Goal: Communication & Community: Participate in discussion

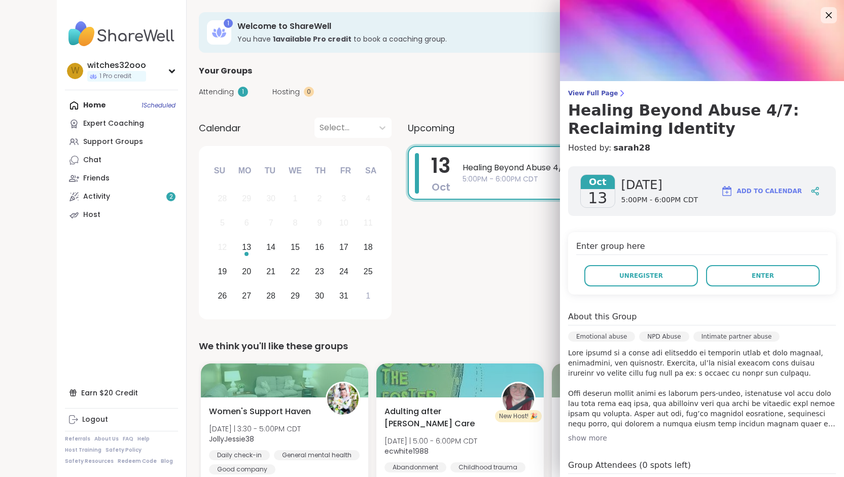
click at [803, 233] on div "Enter group here Unregister Enter" at bounding box center [702, 263] width 268 height 62
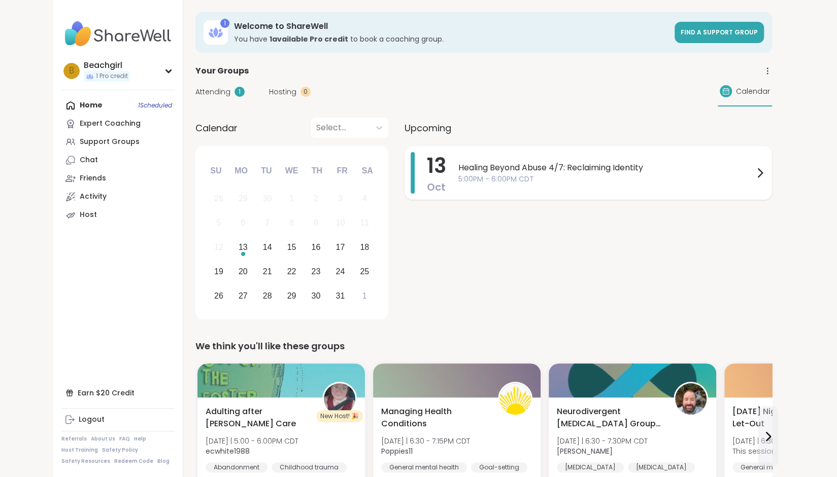
click at [645, 175] on span "5:00PM - 6:00PM CDT" at bounding box center [605, 179] width 295 height 11
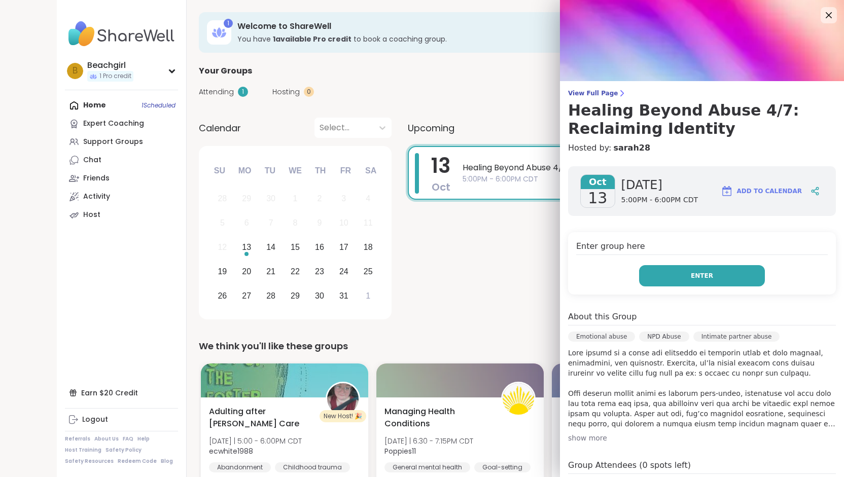
click at [661, 273] on button "Enter" at bounding box center [702, 275] width 126 height 21
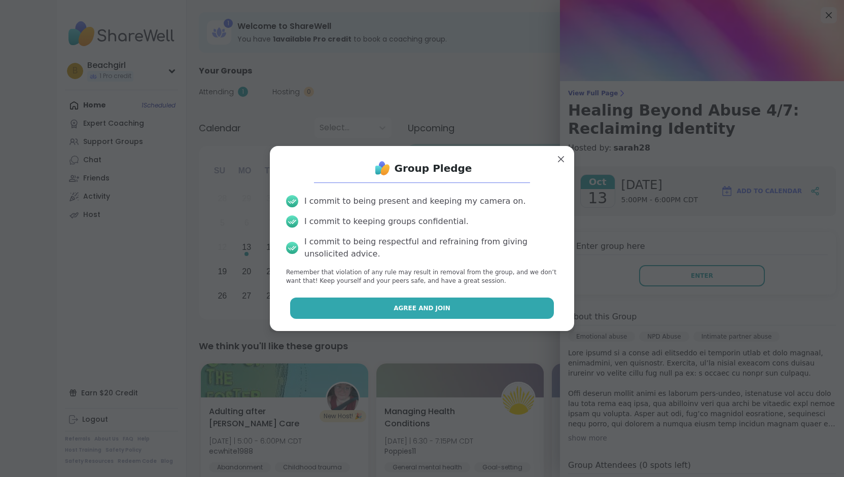
click at [472, 315] on button "Agree and Join" at bounding box center [422, 308] width 264 height 21
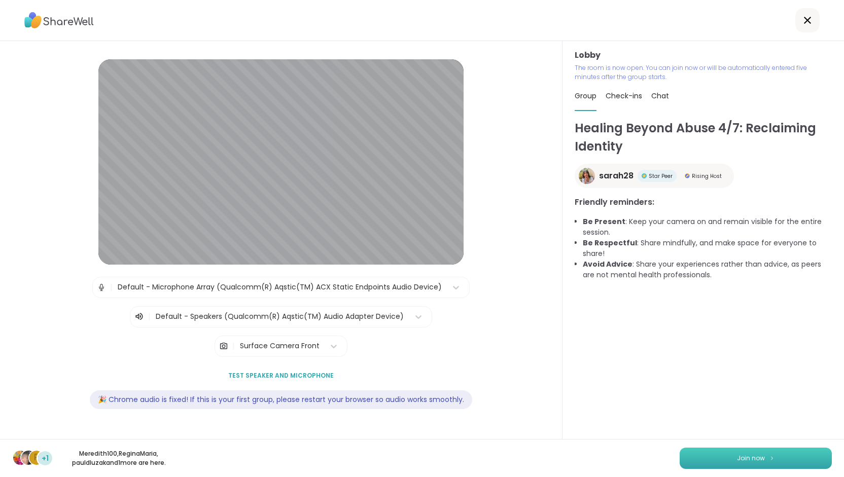
click at [760, 461] on button "Join now" at bounding box center [756, 458] width 152 height 21
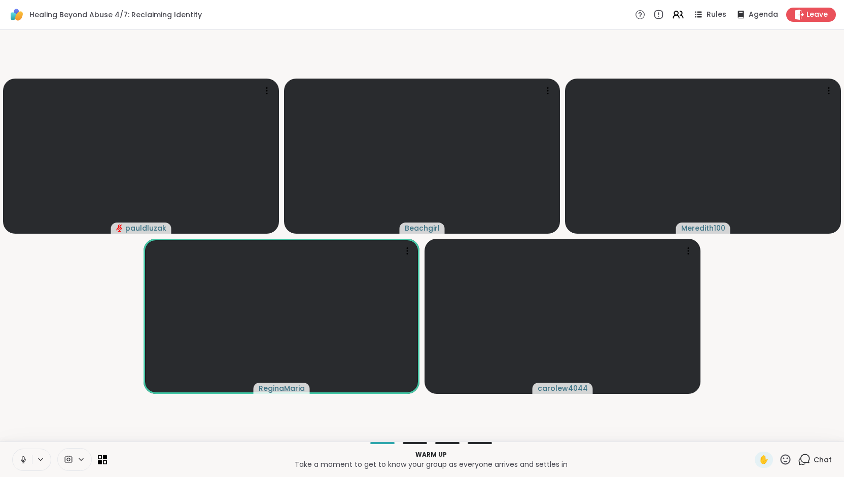
click at [678, 48] on video-player-container "pauldluzak Beachgirl Meredith100 ReginaMaria carolew4044" at bounding box center [422, 236] width 832 height 404
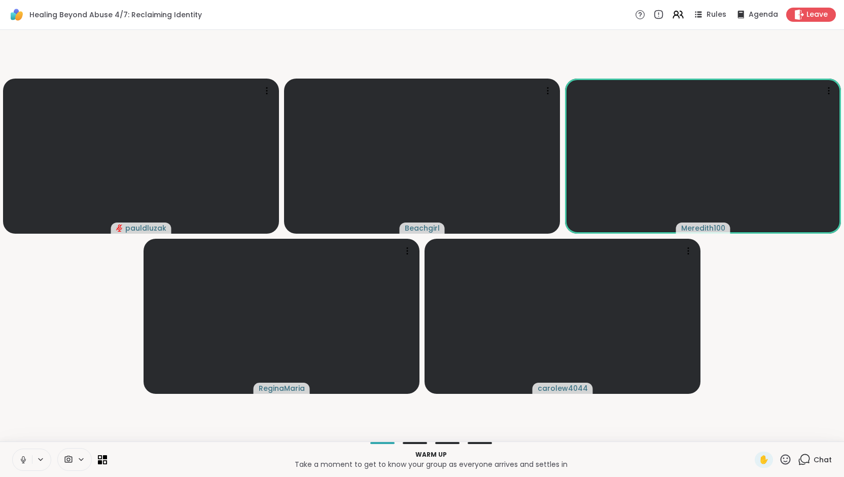
click at [37, 459] on icon at bounding box center [41, 460] width 8 height 9
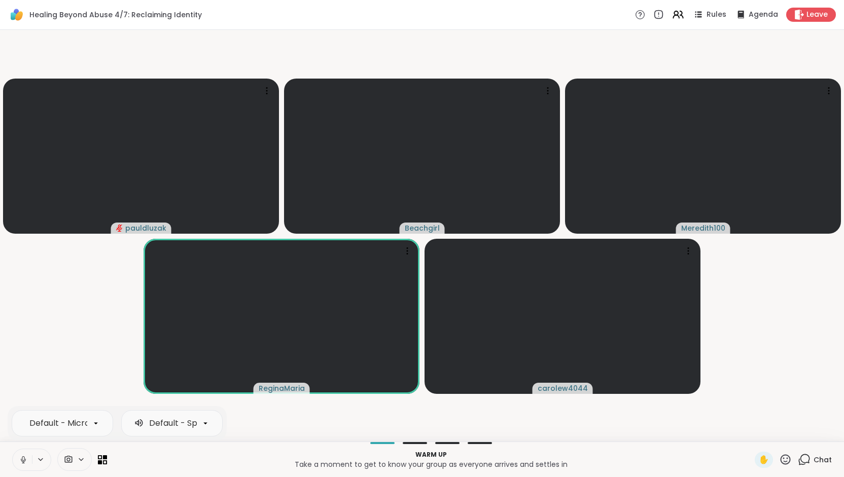
click at [24, 459] on icon at bounding box center [23, 459] width 3 height 5
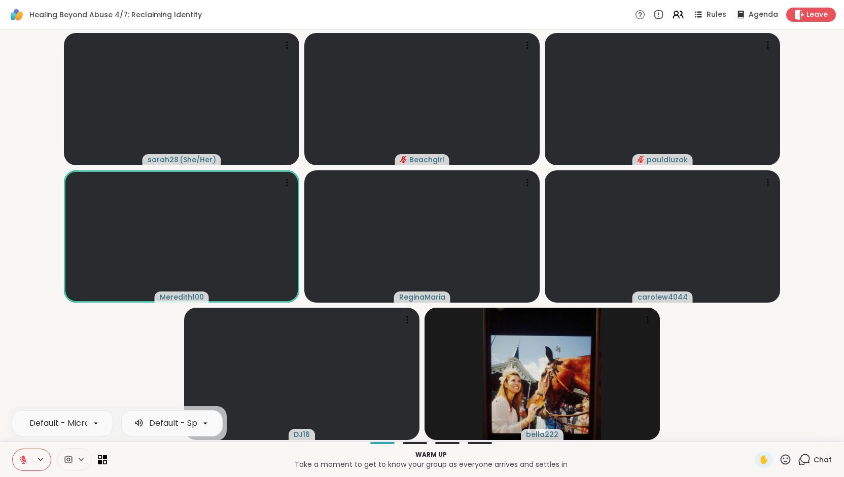
click at [40, 364] on video-player-container "sarah28 ( She/Her ) Beachgirl pauldluzak Meredith100 ReginaMaria carolew4044 DJ…" at bounding box center [422, 236] width 832 height 404
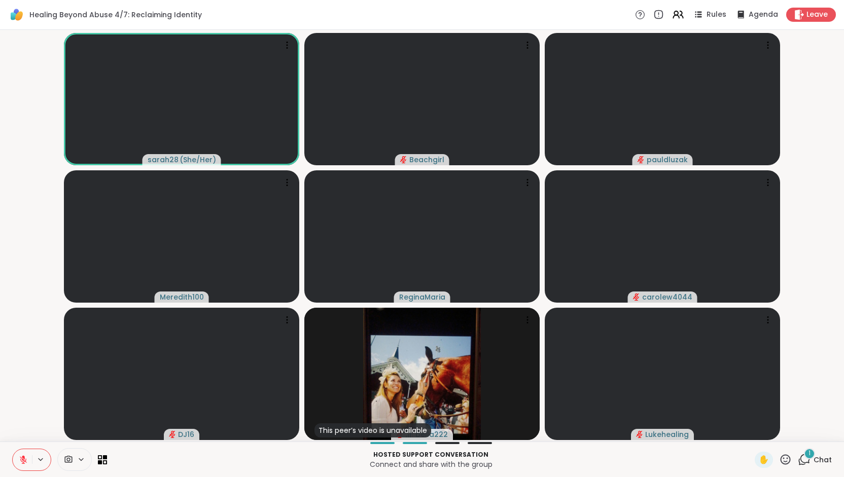
click at [798, 459] on icon at bounding box center [804, 460] width 13 height 13
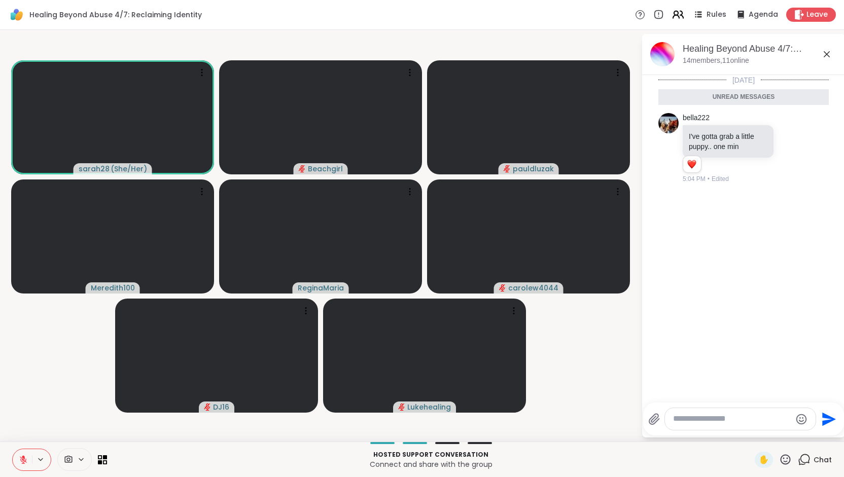
click at [672, 14] on icon at bounding box center [678, 14] width 13 height 13
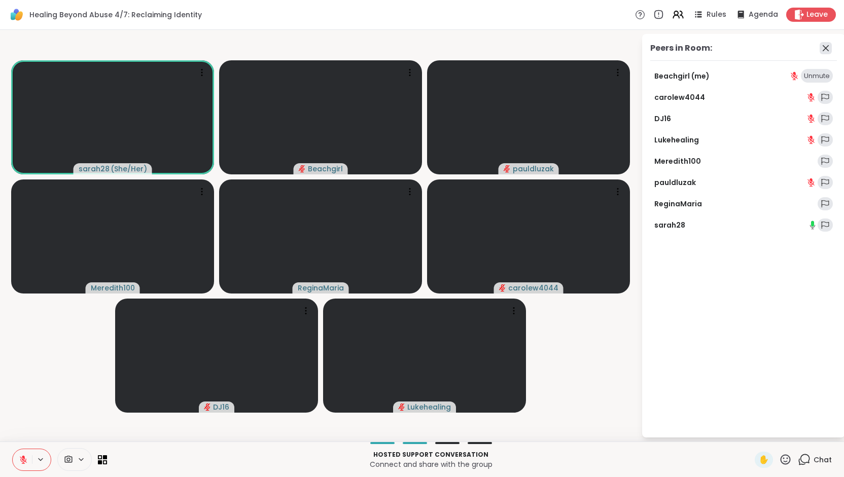
click at [822, 46] on icon at bounding box center [826, 48] width 12 height 12
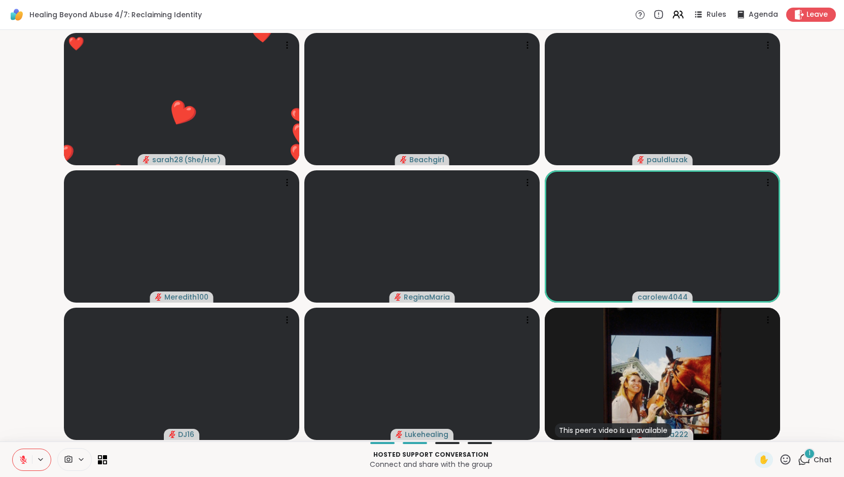
click at [24, 460] on icon at bounding box center [23, 460] width 9 height 9
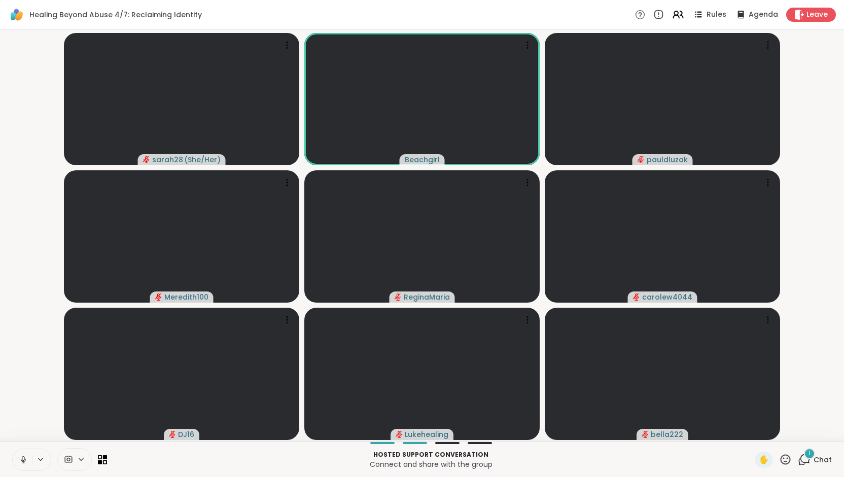
click at [23, 458] on icon at bounding box center [23, 460] width 9 height 9
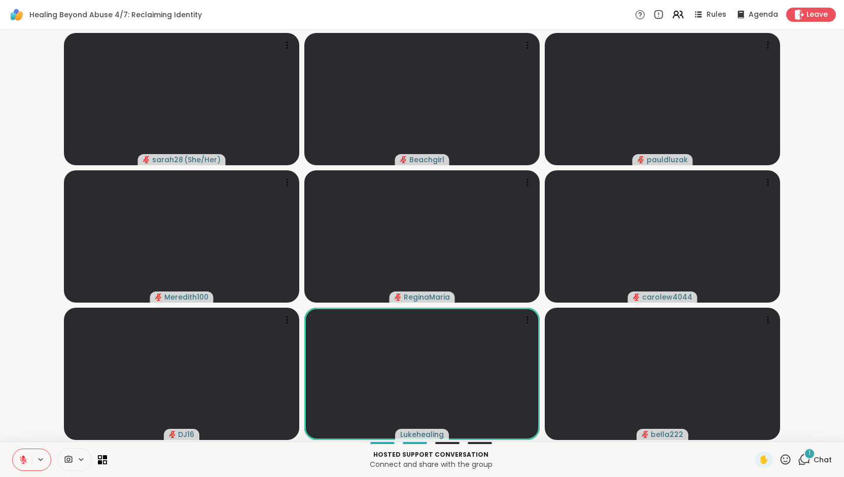
click at [798, 459] on icon at bounding box center [804, 460] width 13 height 13
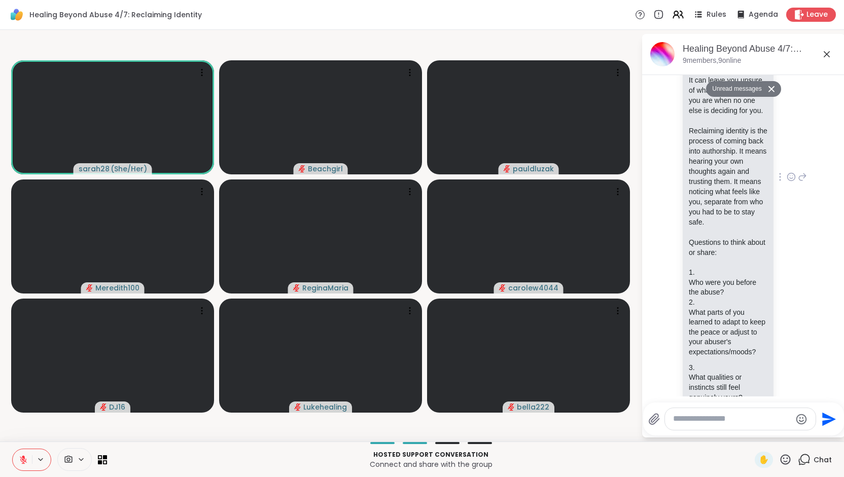
scroll to position [525, 0]
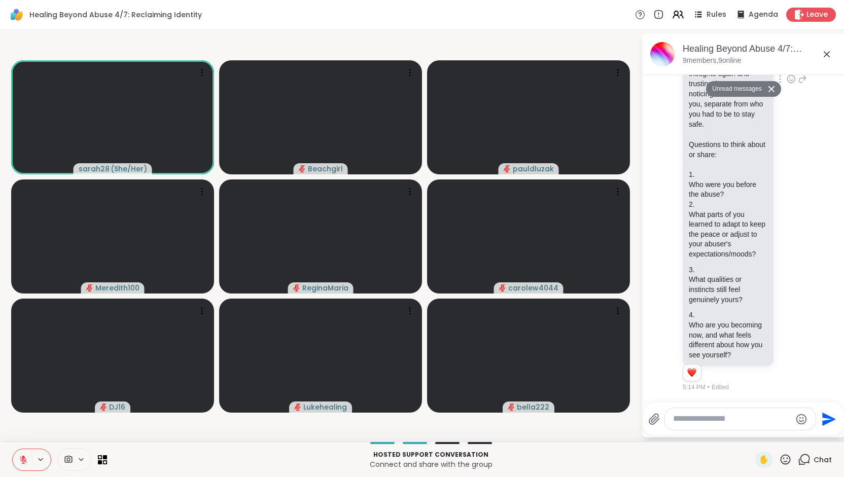
click at [671, 369] on div "sarah28 Abuse changes how we see ourselves. Over time, we begin to shape our id…" at bounding box center [744, 80] width 170 height 634
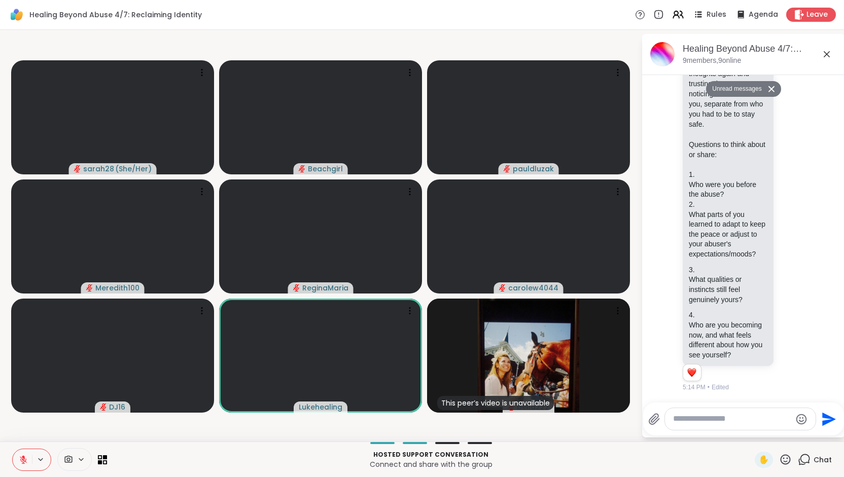
click at [441, 442] on div "sarah28 ( She/Her ) Beachgirl pauldluzak Meredith100 ReginaMaria carolew4044 DJ…" at bounding box center [422, 236] width 844 height 412
click at [672, 16] on icon at bounding box center [678, 14] width 13 height 13
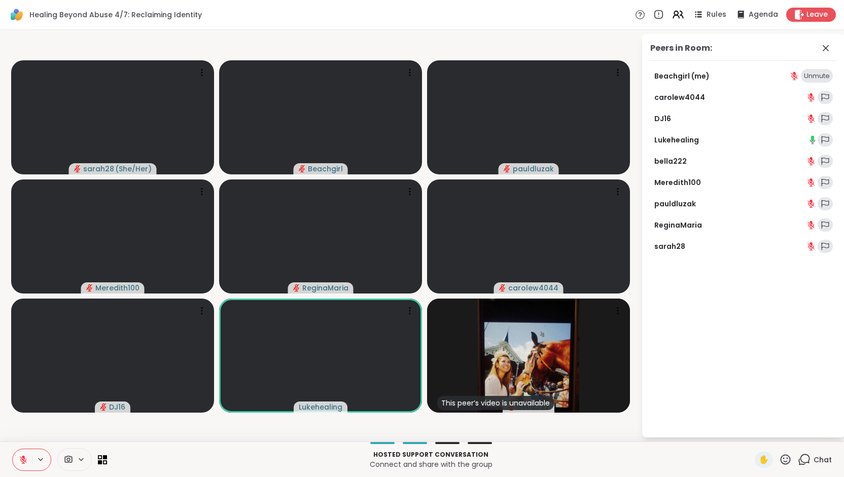
click at [801, 459] on icon at bounding box center [804, 460] width 13 height 13
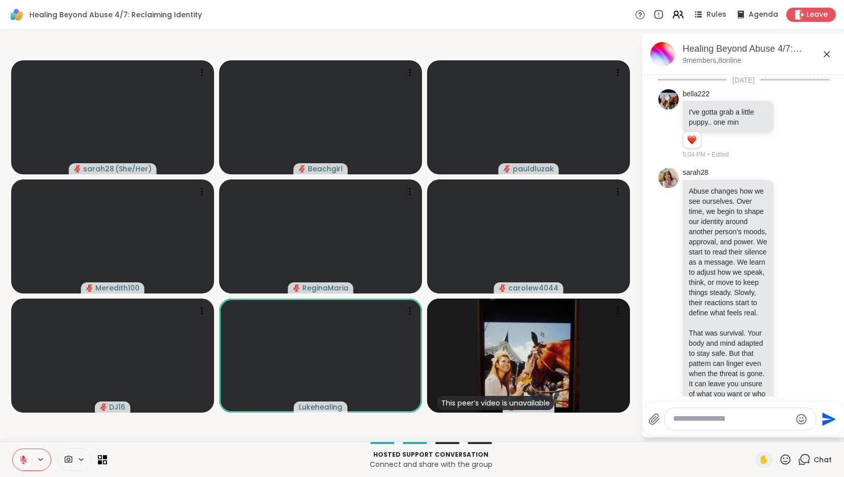
scroll to position [491, 0]
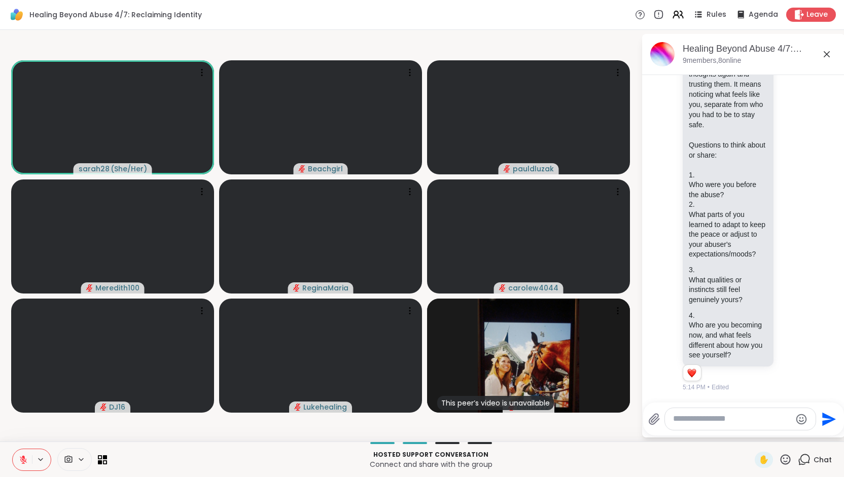
click at [20, 459] on icon at bounding box center [23, 460] width 7 height 7
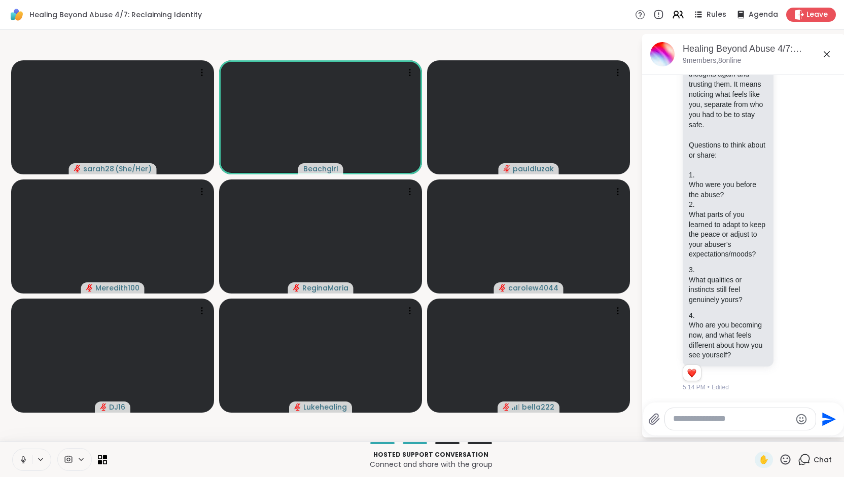
click at [19, 460] on icon at bounding box center [23, 460] width 9 height 9
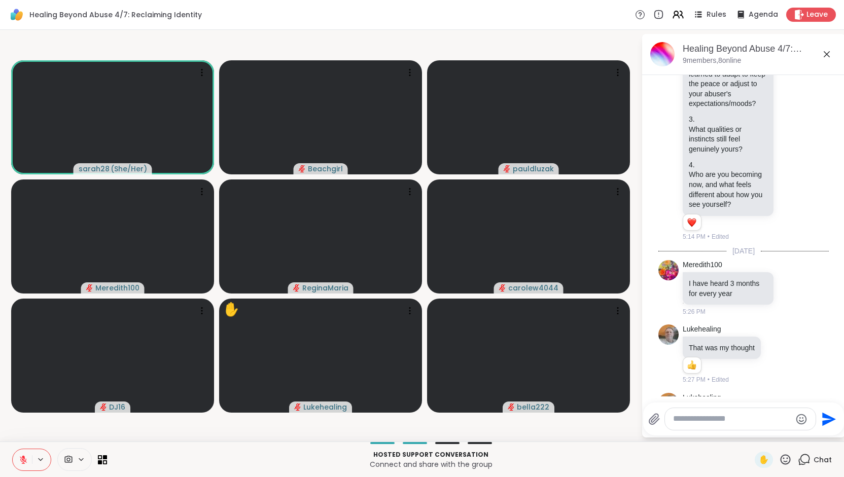
scroll to position [553, 0]
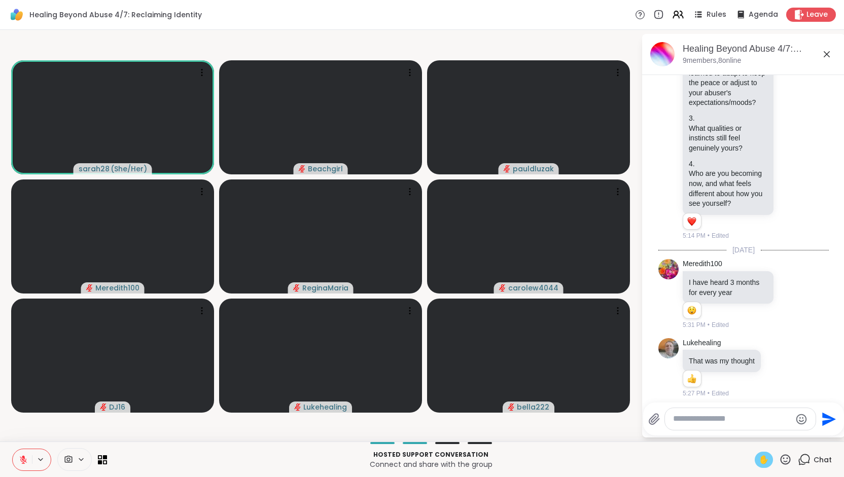
click at [759, 454] on span "✋" at bounding box center [764, 460] width 10 height 12
click at [23, 460] on icon at bounding box center [23, 460] width 7 height 7
click at [23, 459] on icon at bounding box center [23, 460] width 9 height 9
click at [759, 462] on span "✋" at bounding box center [764, 460] width 10 height 12
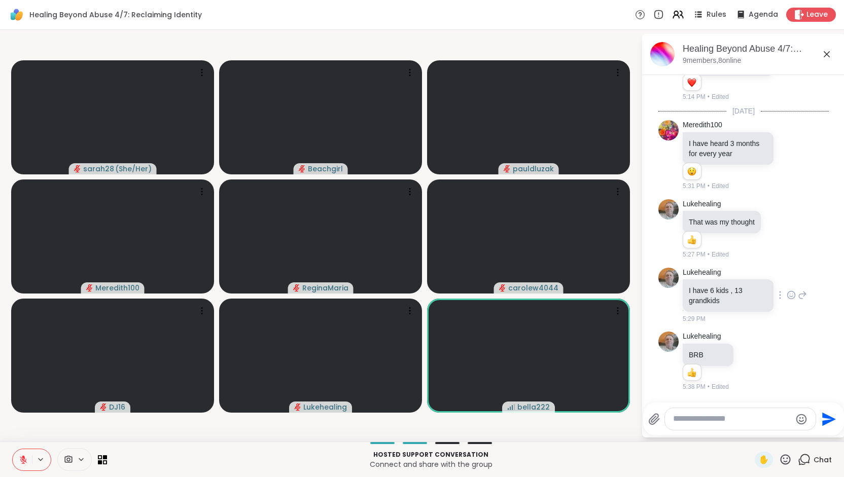
scroll to position [789, 0]
click at [674, 14] on icon at bounding box center [676, 13] width 4 height 4
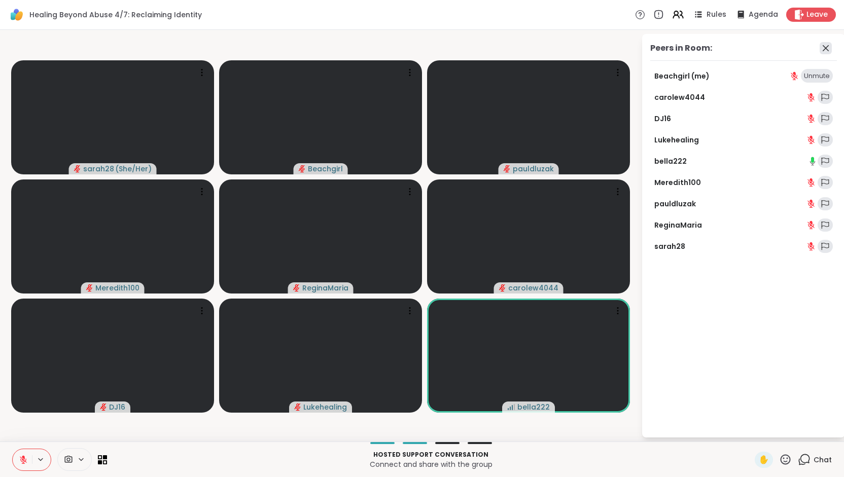
click at [822, 49] on icon at bounding box center [826, 48] width 12 height 12
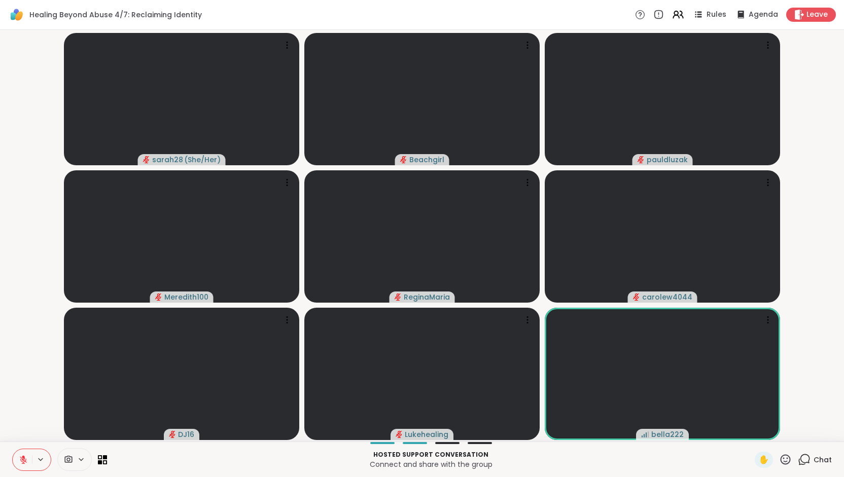
click at [814, 458] on span "Chat" at bounding box center [823, 460] width 18 height 10
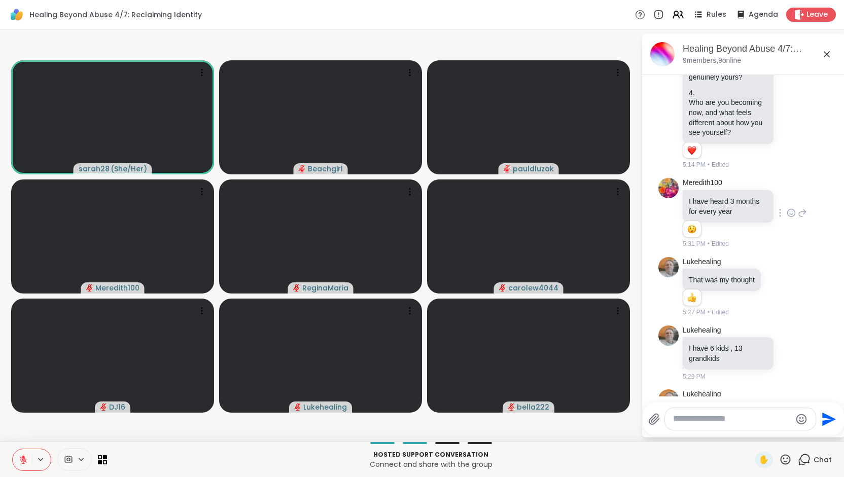
scroll to position [623, 0]
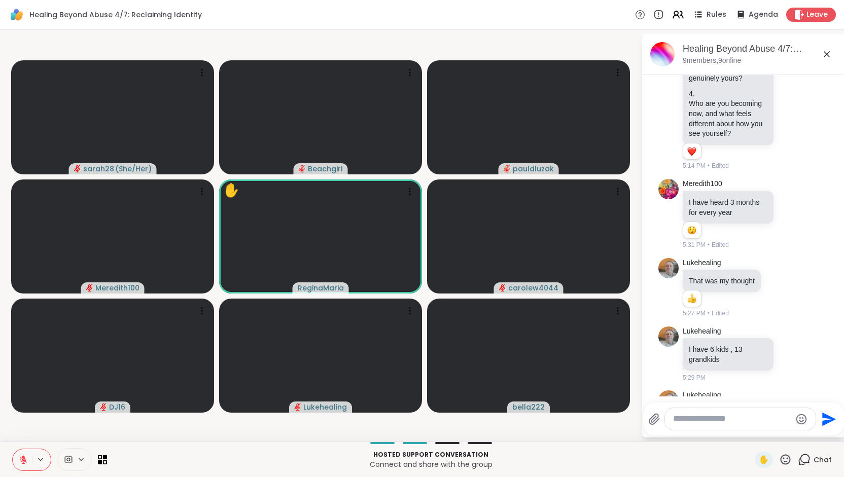
click at [779, 459] on icon at bounding box center [785, 460] width 13 height 13
click at [715, 461] on p "Connect and share with the group" at bounding box center [431, 465] width 636 height 10
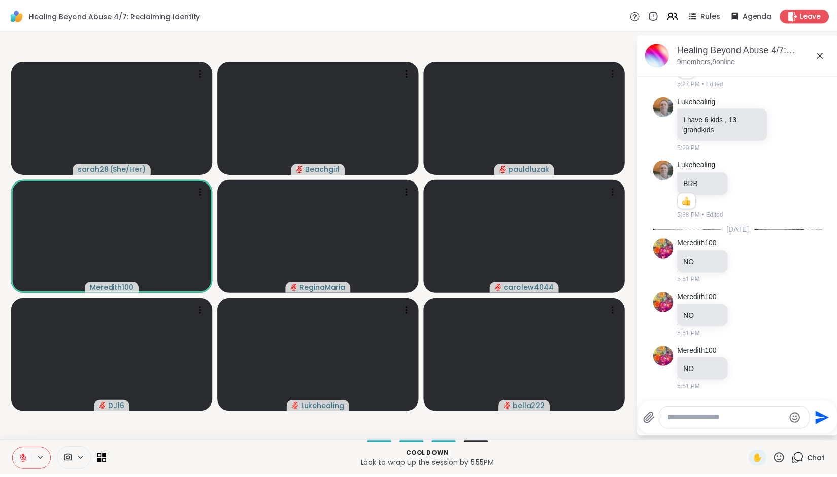
scroll to position [950, 0]
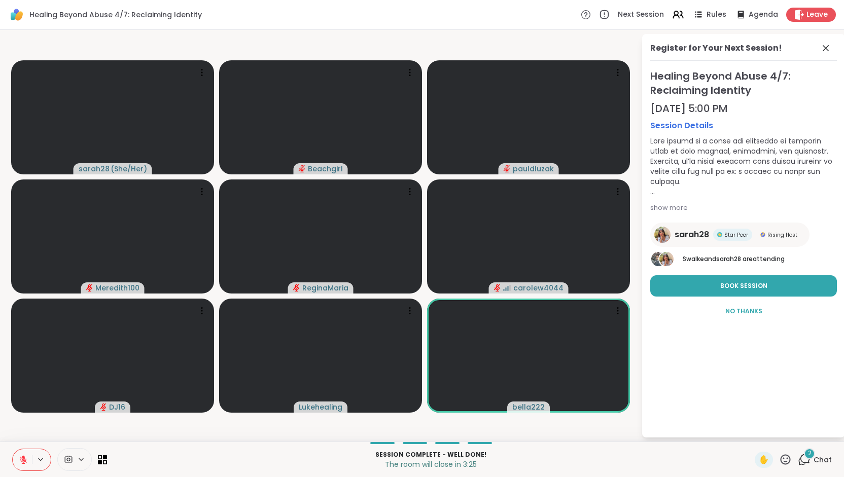
click at [836, 81] on html "Healing Beyond Abuse 4/7: Reclaiming Identity Next Session Rules Agenda Leave s…" at bounding box center [422, 238] width 844 height 477
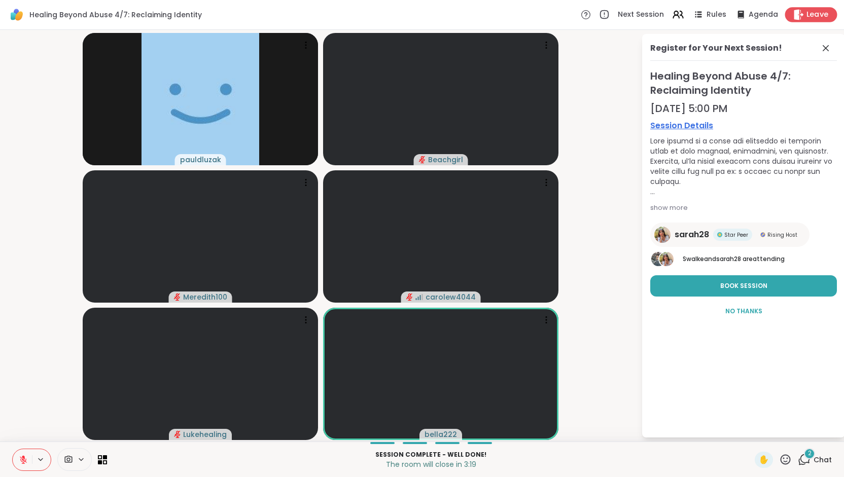
click at [807, 15] on span "Leave" at bounding box center [818, 15] width 22 height 11
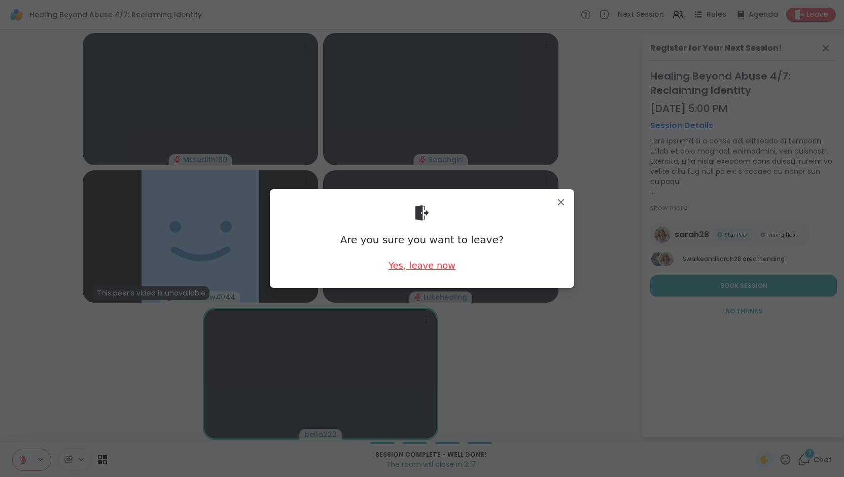
click at [423, 267] on div "Yes, leave now" at bounding box center [422, 265] width 67 height 13
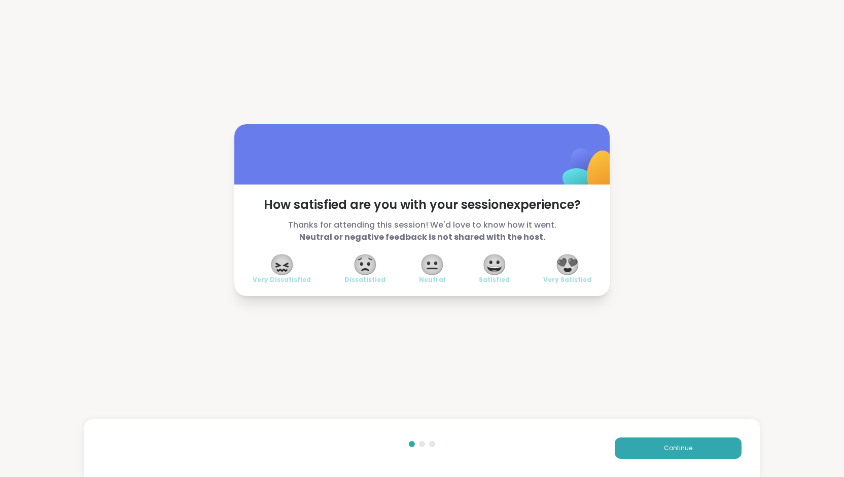
click at [489, 269] on span "😀" at bounding box center [494, 265] width 25 height 18
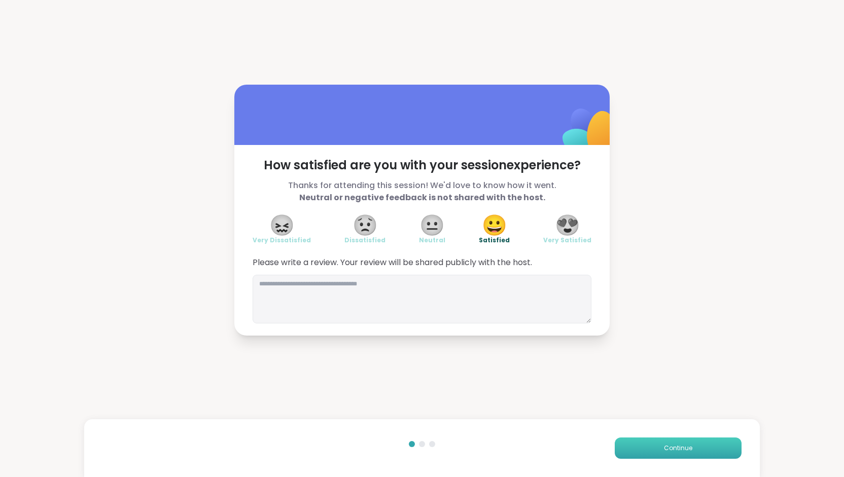
click at [632, 449] on button "Continue" at bounding box center [678, 448] width 127 height 21
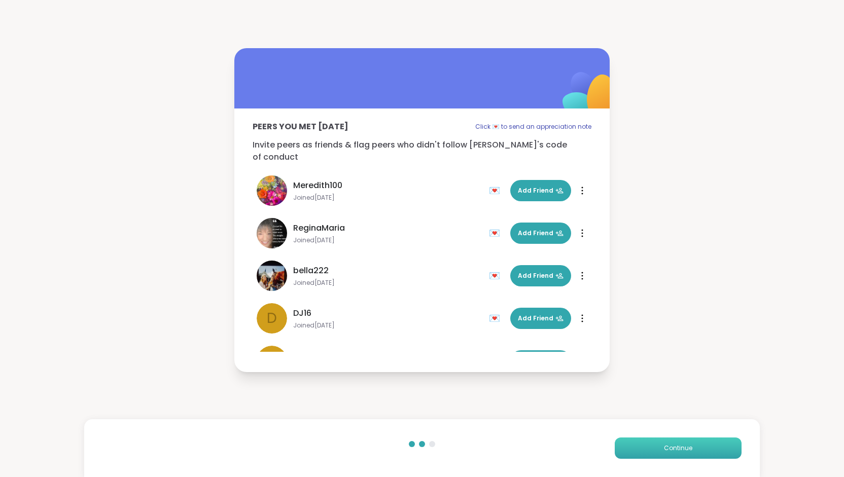
click at [632, 449] on button "Continue" at bounding box center [678, 448] width 127 height 21
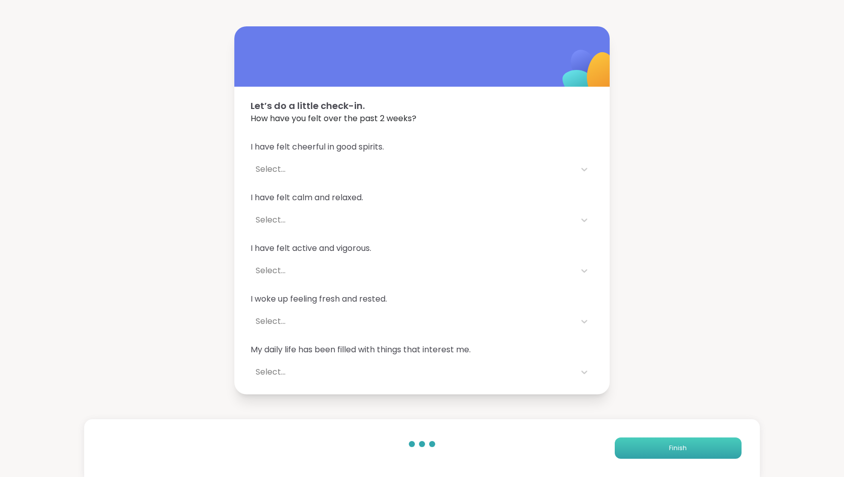
click at [632, 449] on button "Finish" at bounding box center [678, 448] width 127 height 21
